Goal: Information Seeking & Learning: Learn about a topic

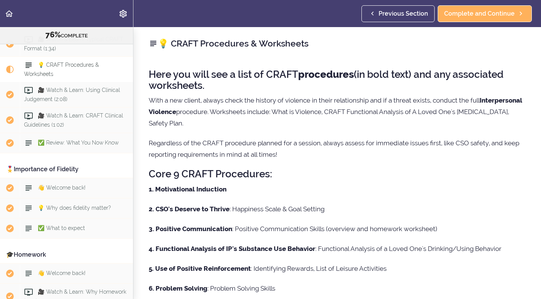
click at [56, 63] on span "💡 CRAFT Procedures & Worksheets" at bounding box center [61, 69] width 75 height 15
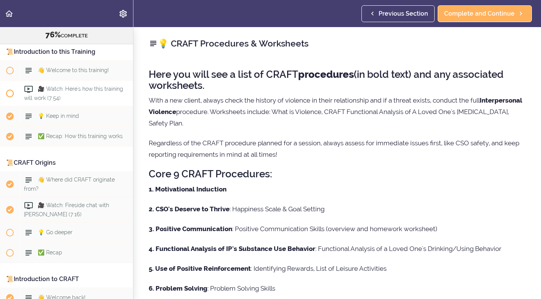
scroll to position [47, 0]
click at [68, 116] on span "💡 Keep in mind" at bounding box center [58, 115] width 41 height 6
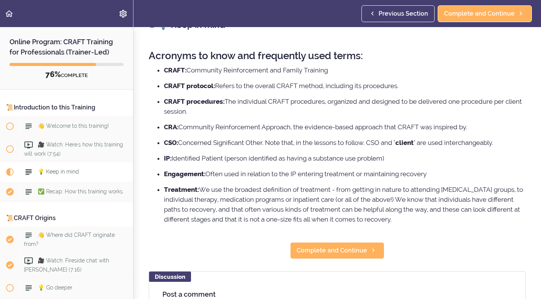
scroll to position [28, 0]
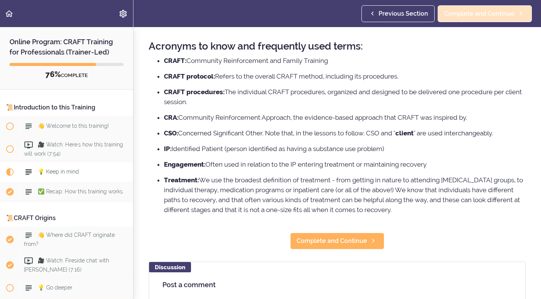
click at [499, 11] on span "Complete and Continue" at bounding box center [479, 13] width 71 height 9
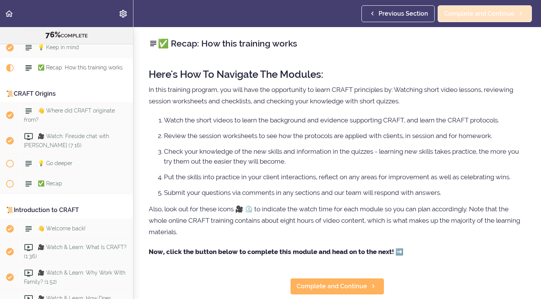
scroll to position [127, 0]
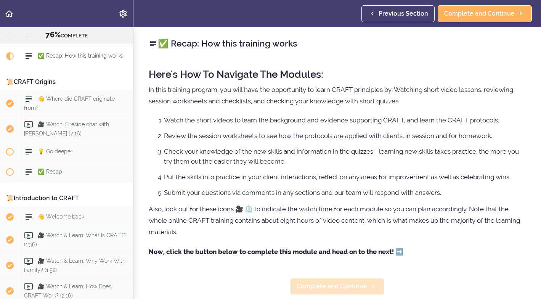
click at [340, 286] on span "Complete and Continue" at bounding box center [332, 286] width 71 height 9
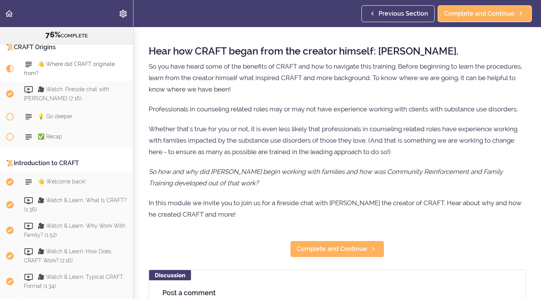
scroll to position [22, 0]
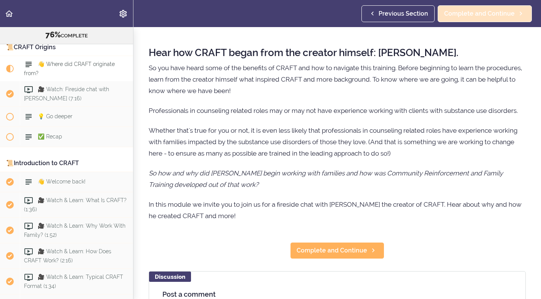
click at [464, 14] on span "Complete and Continue" at bounding box center [479, 13] width 71 height 9
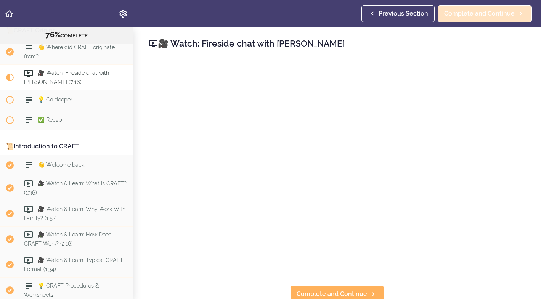
scroll to position [187, 0]
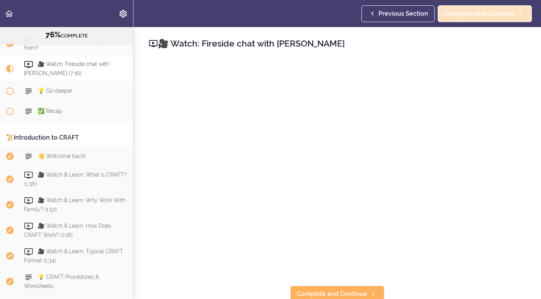
click at [459, 12] on span "Complete and Continue" at bounding box center [479, 13] width 71 height 9
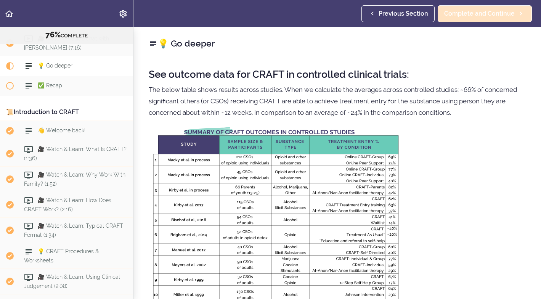
click at [468, 14] on span "Complete and Continue" at bounding box center [479, 13] width 71 height 9
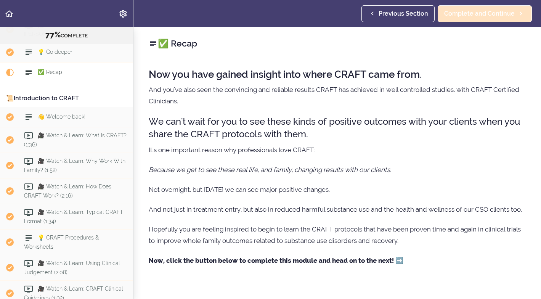
scroll to position [233, 0]
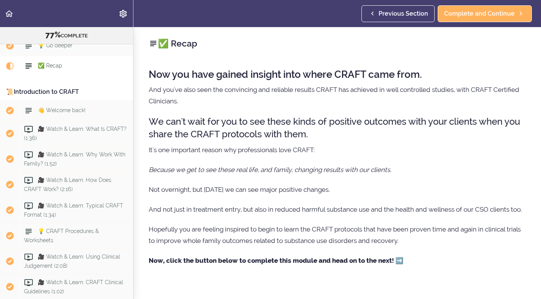
click at [400, 260] on strong "Now, click the button below to complete this module and head on to the next! ➡️" at bounding box center [276, 261] width 255 height 8
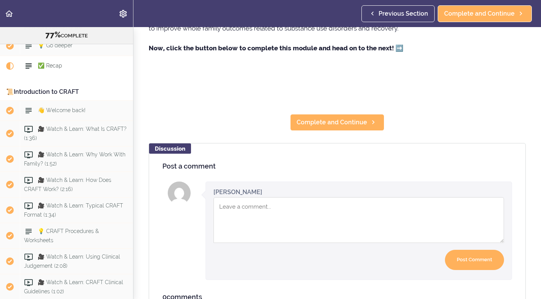
scroll to position [215, 0]
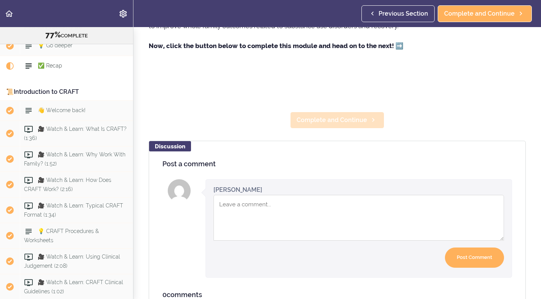
click at [351, 120] on span "Complete and Continue" at bounding box center [332, 120] width 71 height 9
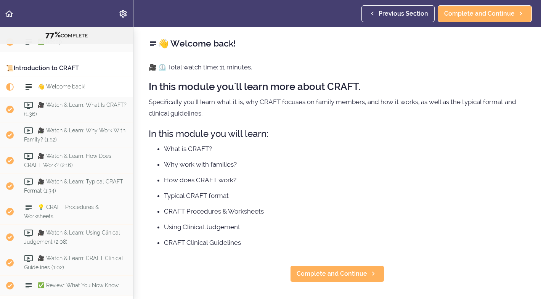
scroll to position [278, 0]
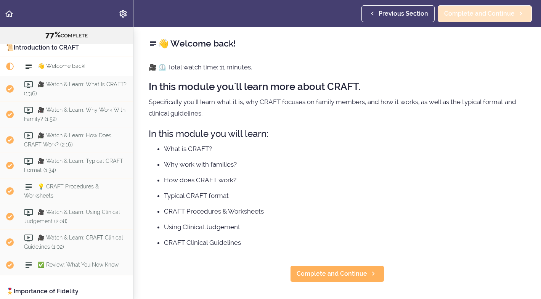
click at [481, 13] on span "Complete and Continue" at bounding box center [479, 13] width 71 height 9
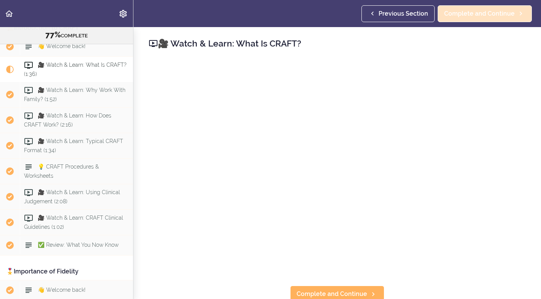
scroll to position [298, 0]
